Goal: Information Seeking & Learning: Learn about a topic

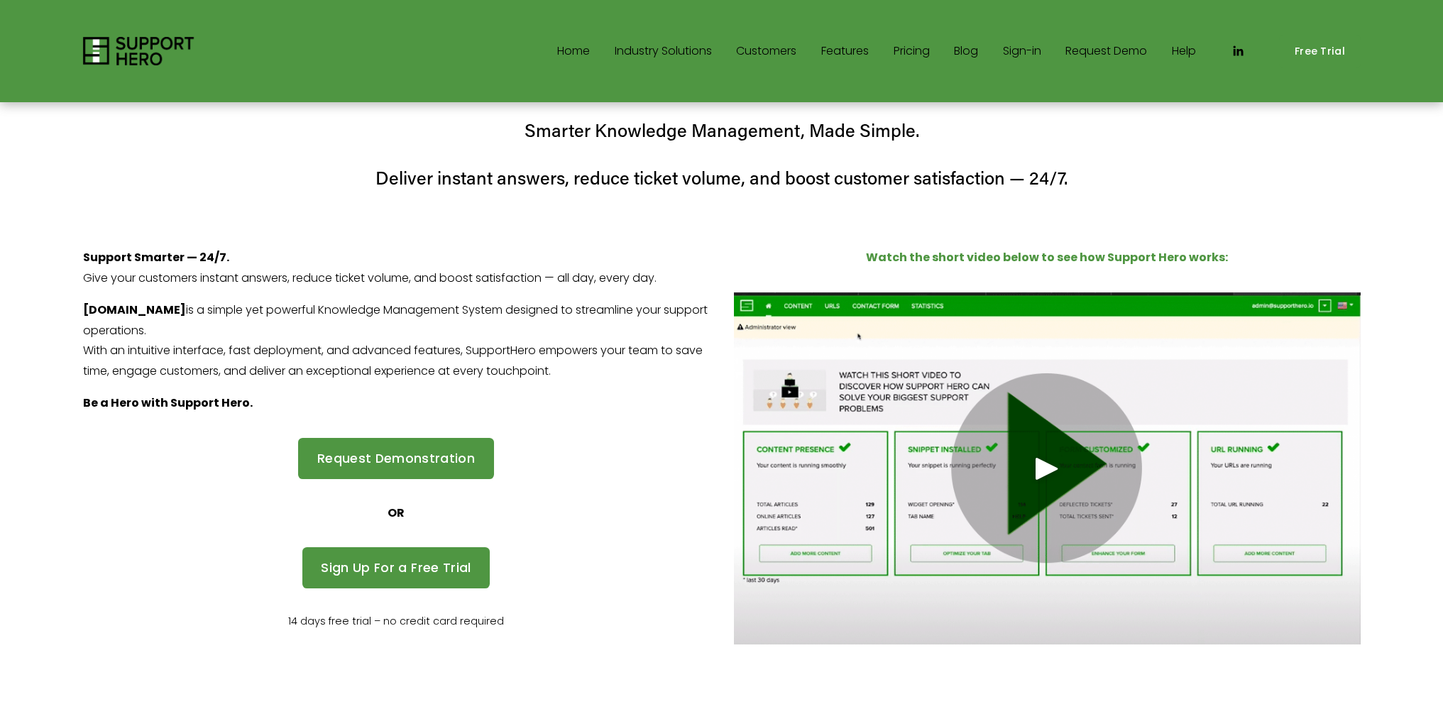
click at [836, 55] on link "Features" at bounding box center [845, 51] width 48 height 23
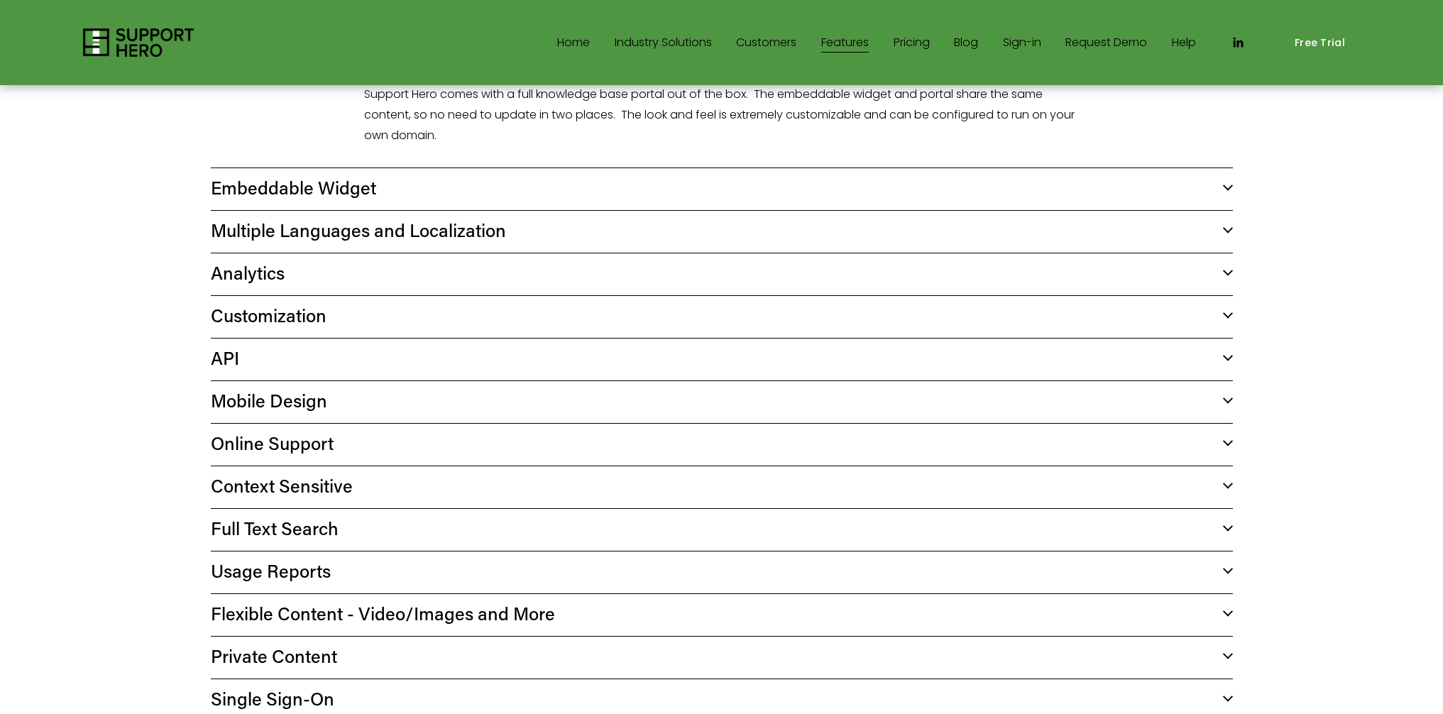
scroll to position [575, 0]
click at [425, 229] on span "Multiple Languages and Localization" at bounding box center [717, 233] width 1012 height 24
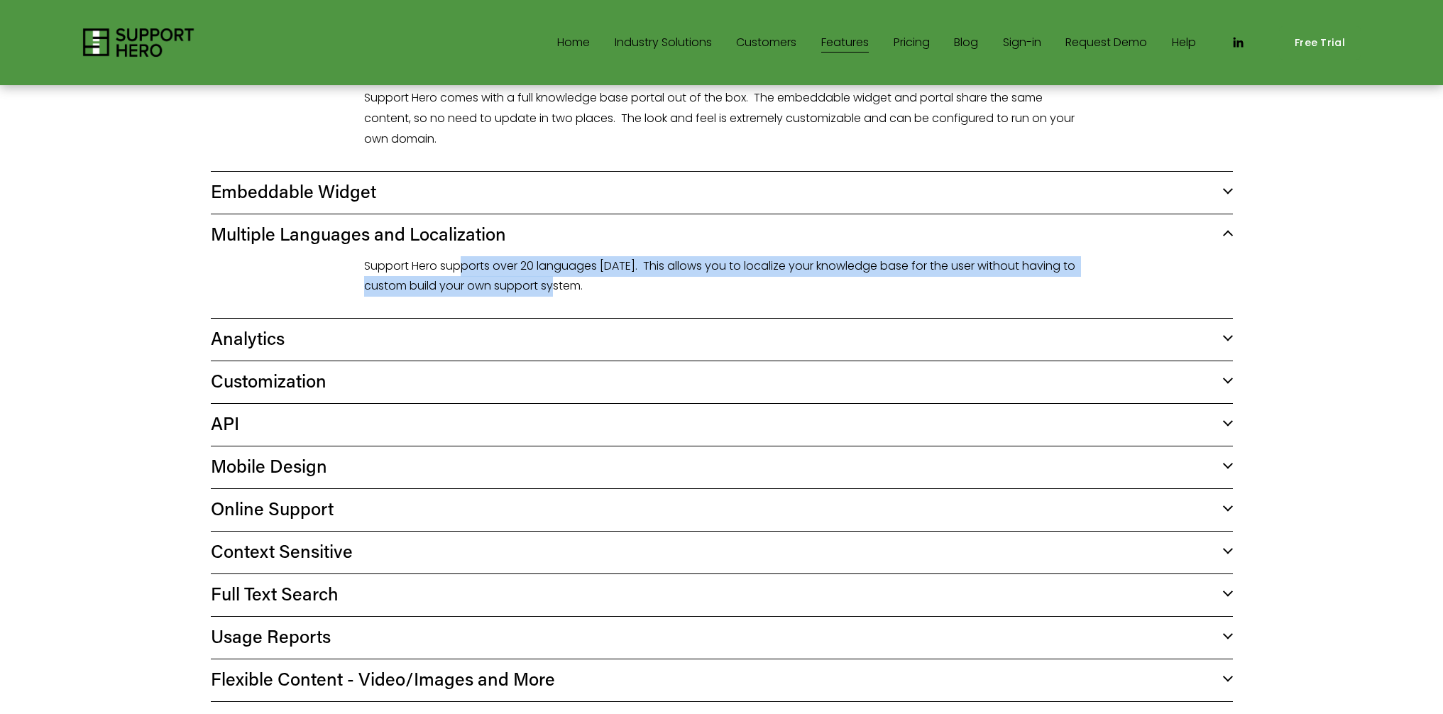
drag, startPoint x: 464, startPoint y: 270, endPoint x: 591, endPoint y: 288, distance: 129.0
click at [562, 286] on p "Support Hero supports over 20 languages today. This allows you to localize your…" at bounding box center [722, 276] width 716 height 41
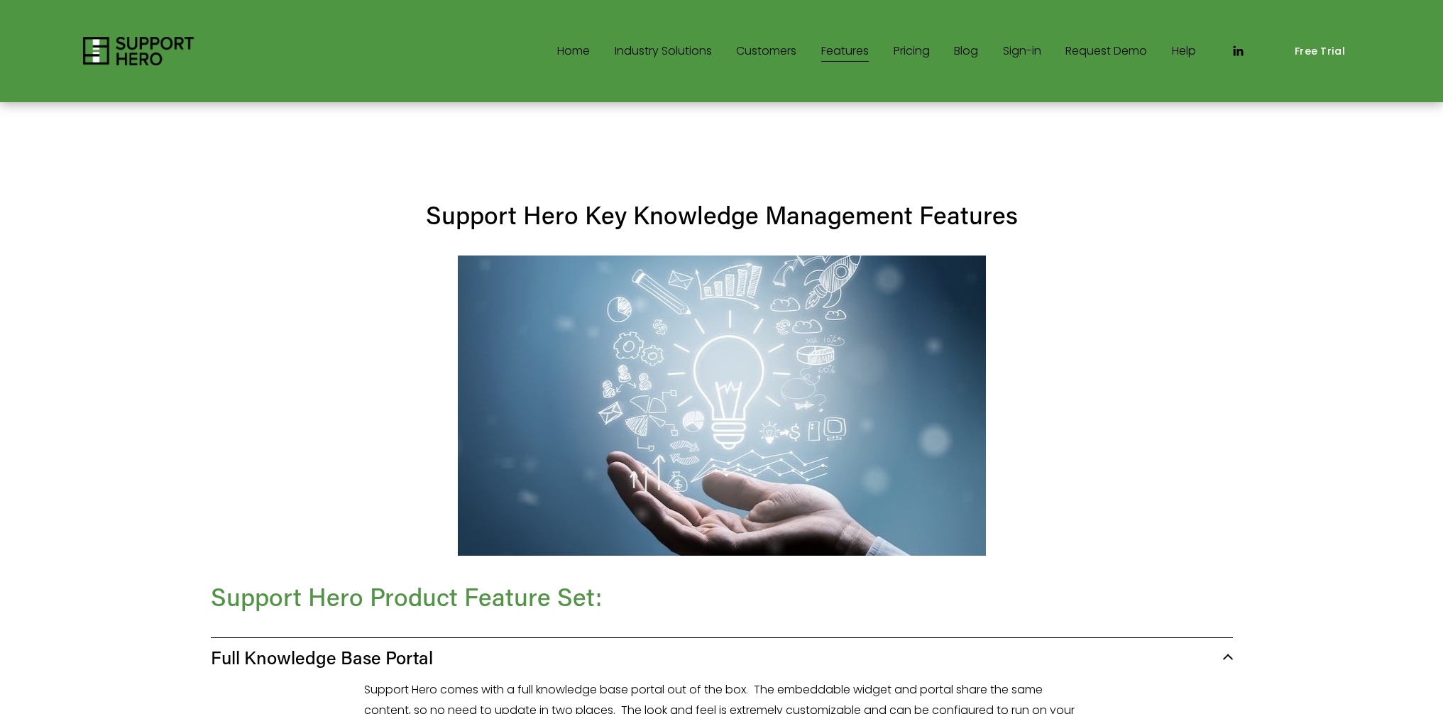
scroll to position [0, 0]
click at [916, 53] on link "Pricing" at bounding box center [912, 51] width 36 height 23
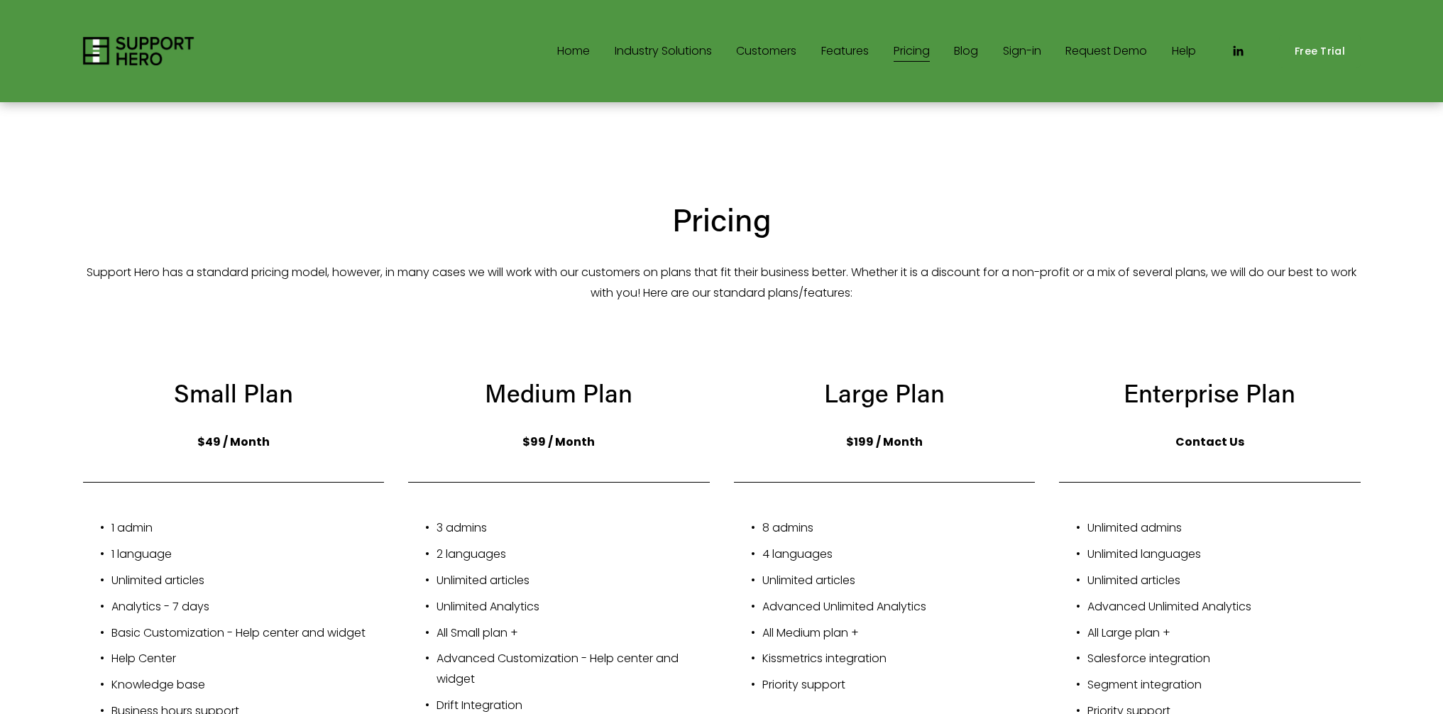
click at [1014, 53] on link "Sign-in" at bounding box center [1022, 51] width 38 height 23
